Goal: Transaction & Acquisition: Purchase product/service

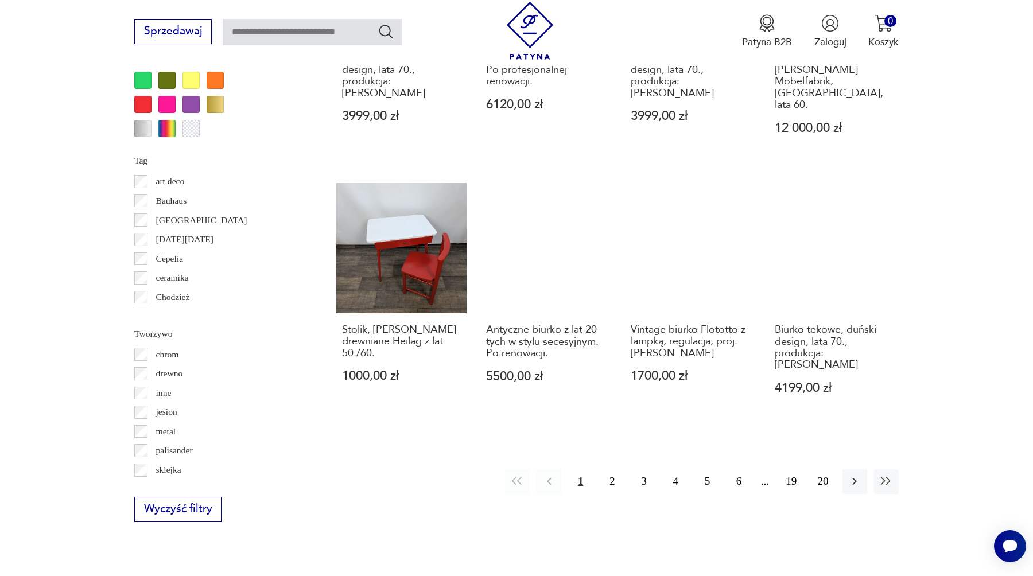
scroll to position [1213, 0]
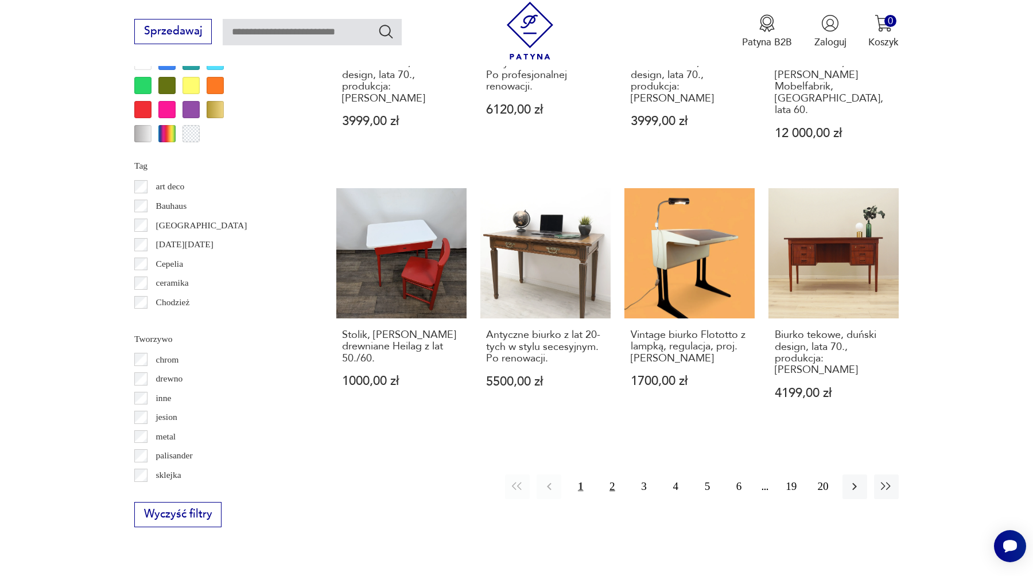
click at [608, 475] on button "2" at bounding box center [612, 487] width 25 height 25
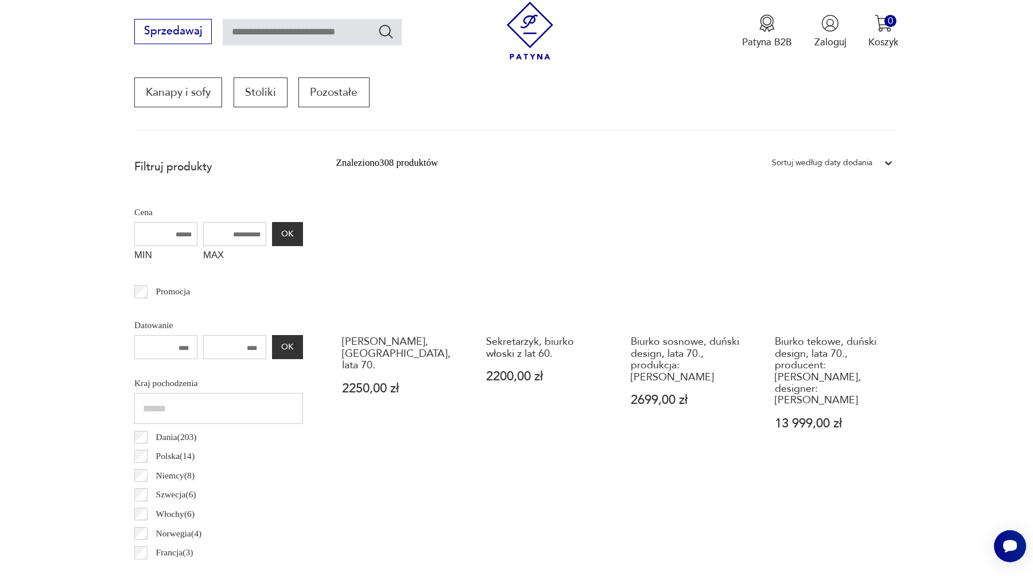
scroll to position [408, 0]
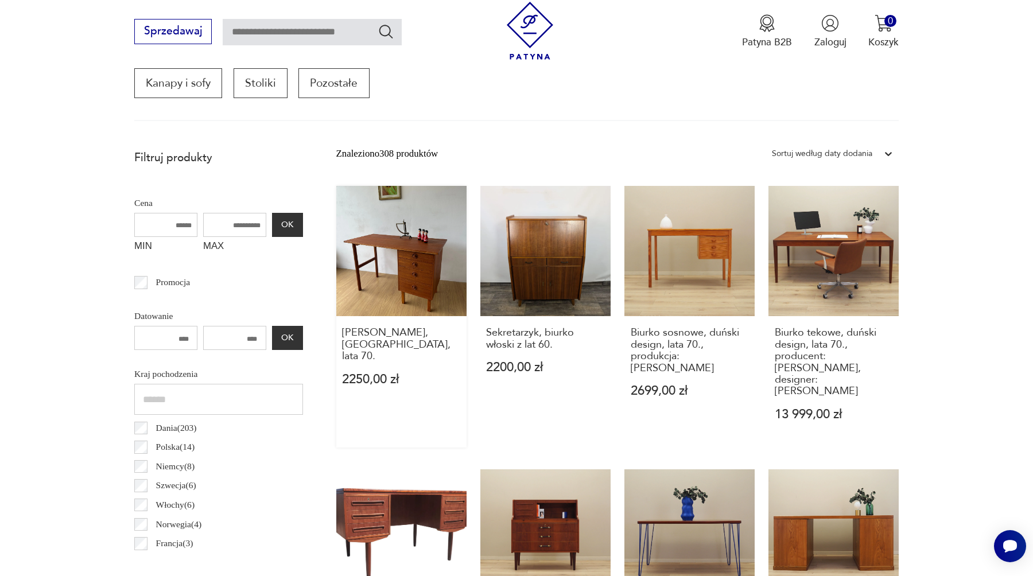
click at [415, 250] on link "[PERSON_NAME], [GEOGRAPHIC_DATA], lata 70. 2250,00 zł" at bounding box center [401, 317] width 130 height 262
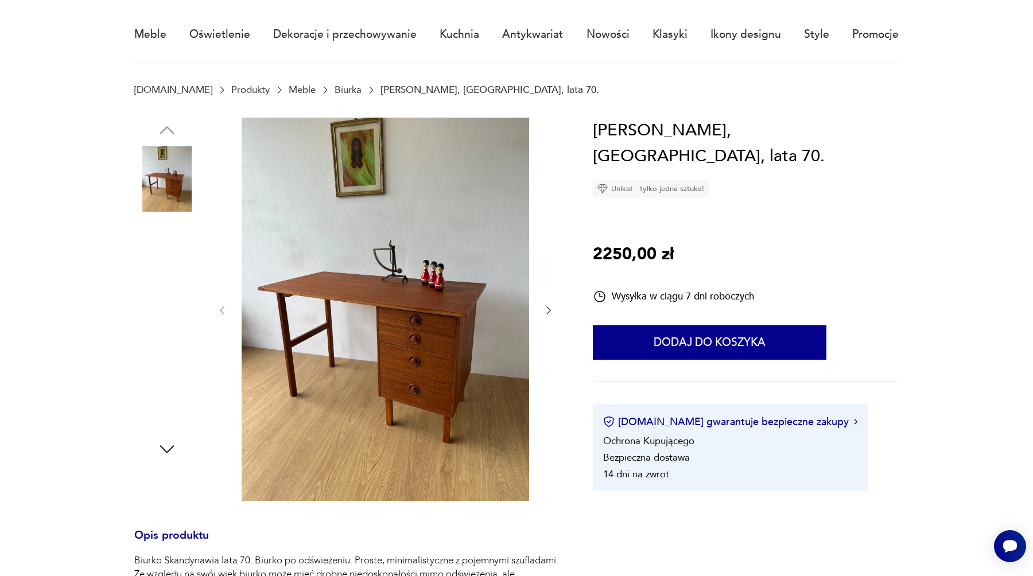
scroll to position [92, 0]
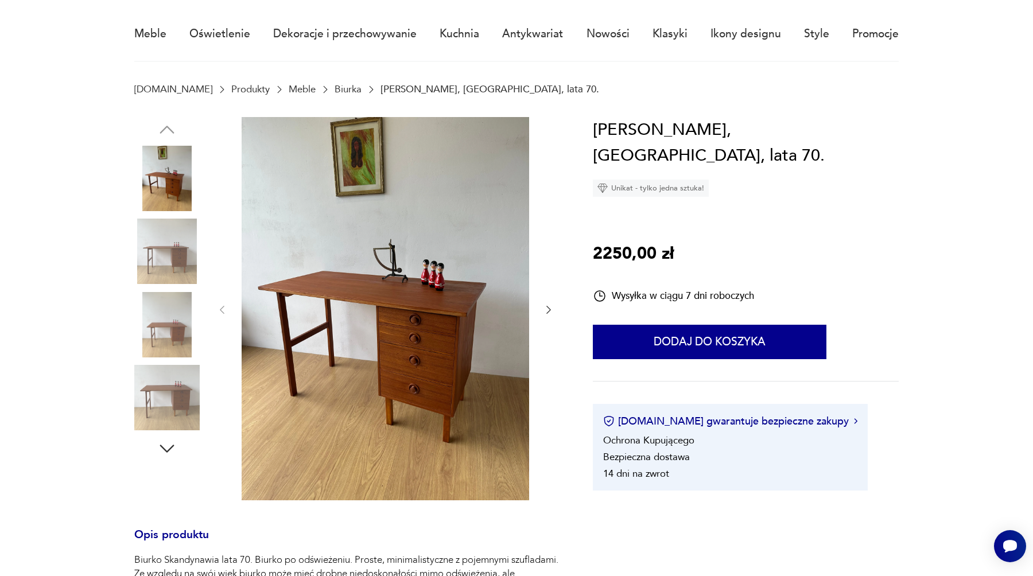
click at [181, 253] on img at bounding box center [166, 251] width 65 height 65
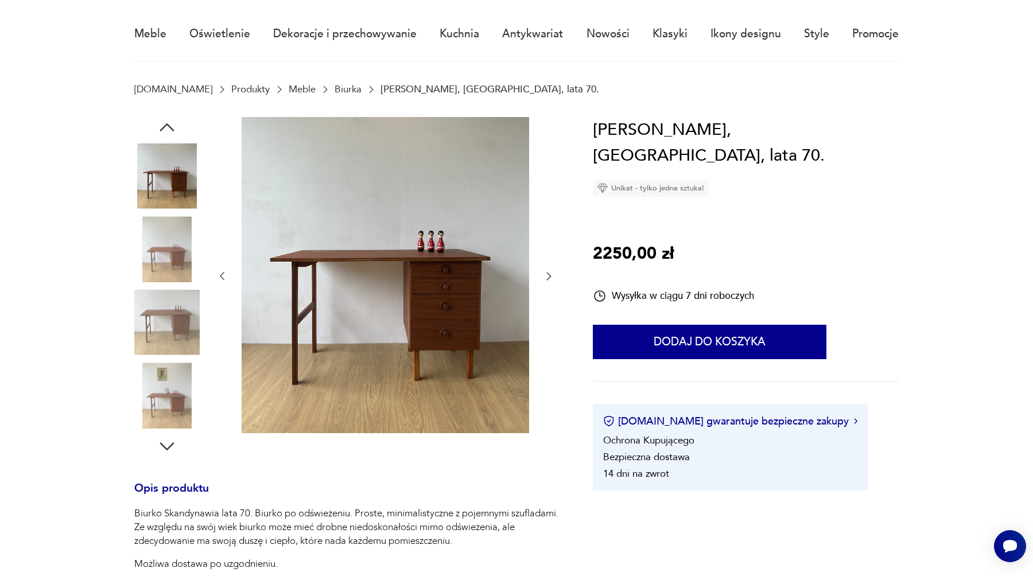
click at [169, 260] on img at bounding box center [166, 248] width 65 height 65
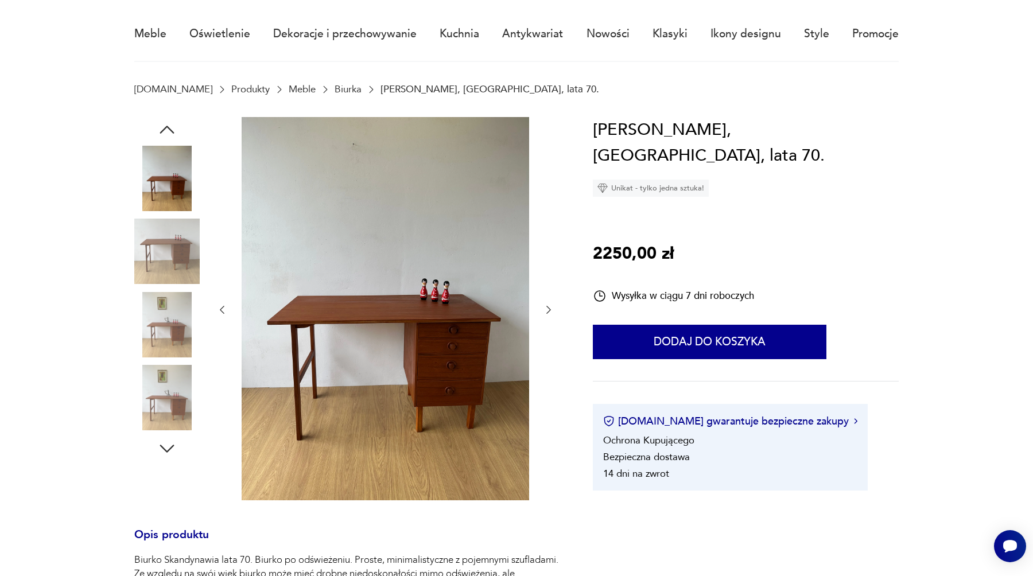
click at [170, 307] on img at bounding box center [166, 324] width 65 height 65
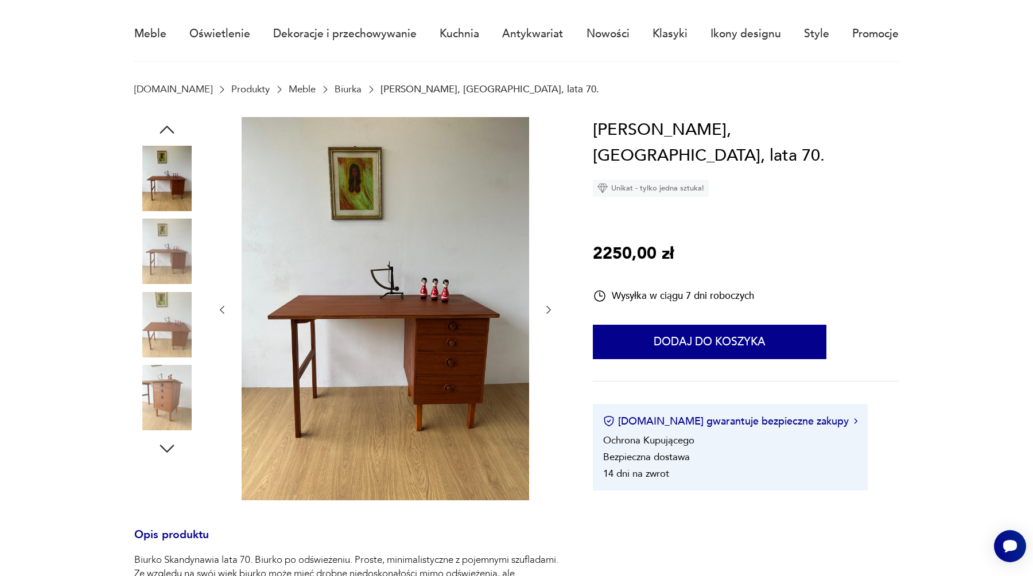
click at [480, 389] on img at bounding box center [386, 308] width 288 height 383
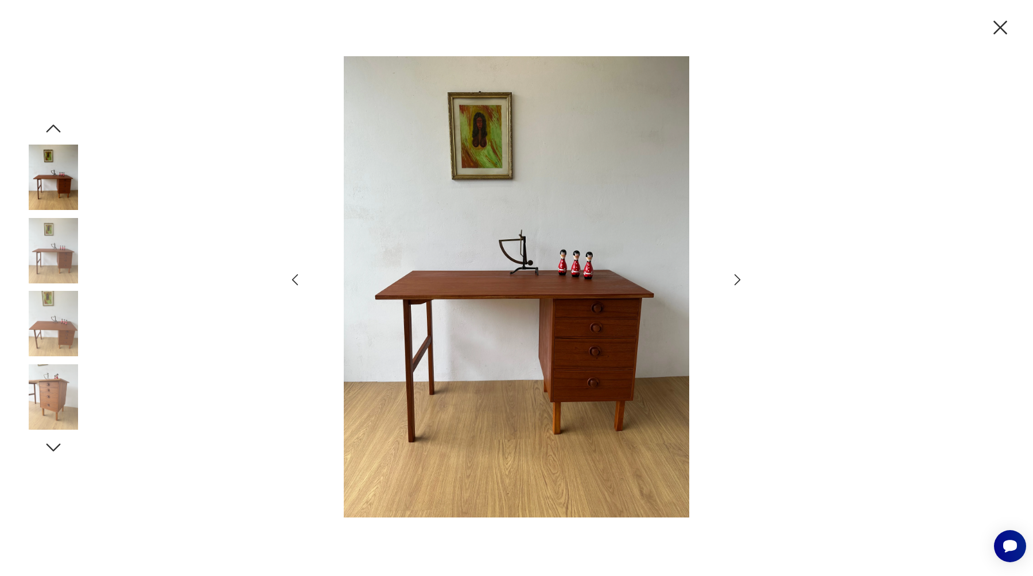
click at [996, 28] on icon "button" at bounding box center [1000, 27] width 24 height 24
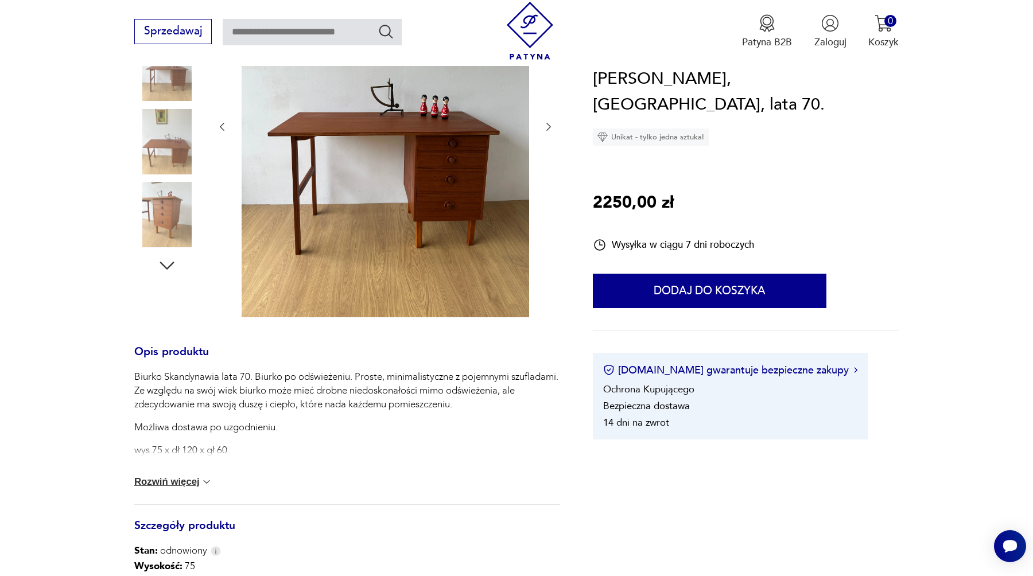
scroll to position [465, 0]
